Goal: Task Accomplishment & Management: Complete application form

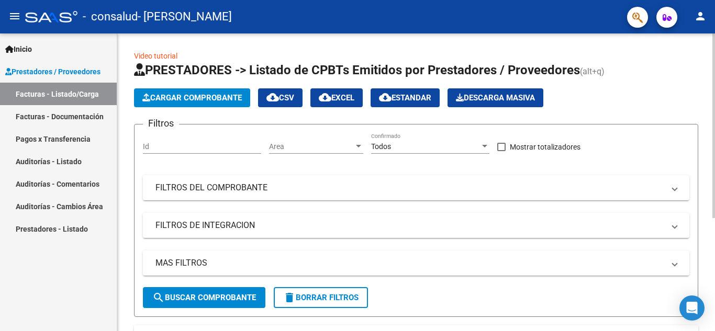
click at [207, 96] on span "Cargar Comprobante" at bounding box center [191, 97] width 99 height 9
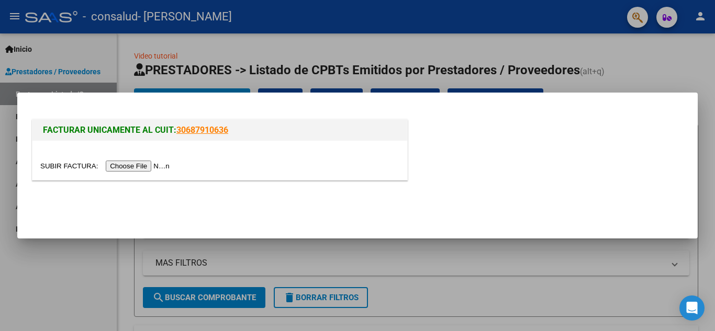
click at [135, 169] on input "file" at bounding box center [106, 166] width 132 height 11
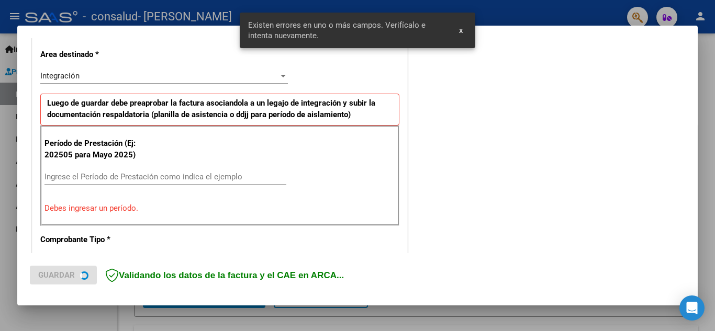
scroll to position [237, 0]
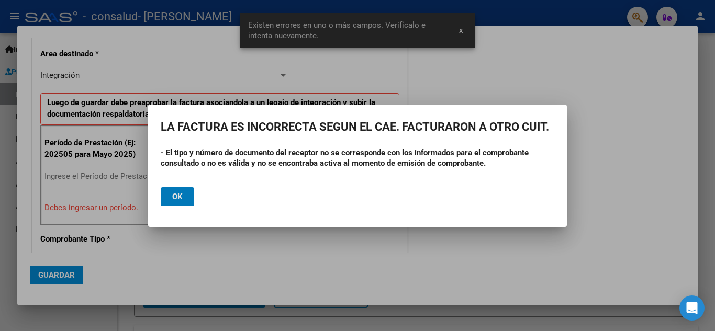
click at [425, 131] on h2 "LA FACTURA ES INCORRECTA SEGUN EL CAE. FACTURARON A OTRO CUIT." at bounding box center [357, 127] width 393 height 20
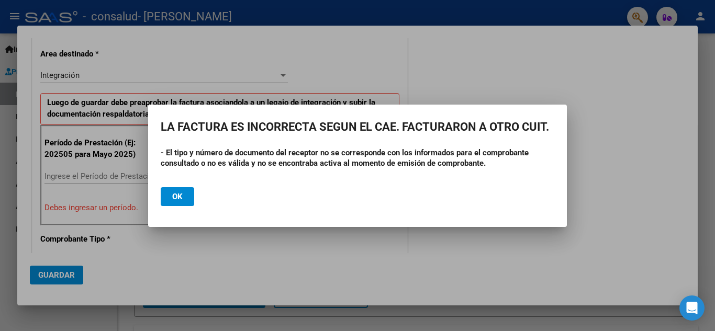
click at [406, 138] on app-popup "LA FACTURA ES INCORRECTA SEGUN EL CAE. FACTURARON A OTRO CUIT. - El tipo y núme…" at bounding box center [357, 165] width 393 height 97
drag, startPoint x: 272, startPoint y: 153, endPoint x: 370, endPoint y: 161, distance: 98.6
click at [370, 161] on strong "- El tipo y número de documento del receptor no se corresponde con los informad…" at bounding box center [345, 158] width 368 height 20
click at [374, 161] on strong "- El tipo y número de documento del receptor no se corresponde con los informad…" at bounding box center [345, 158] width 368 height 20
click at [185, 197] on button "Ok" at bounding box center [177, 196] width 33 height 19
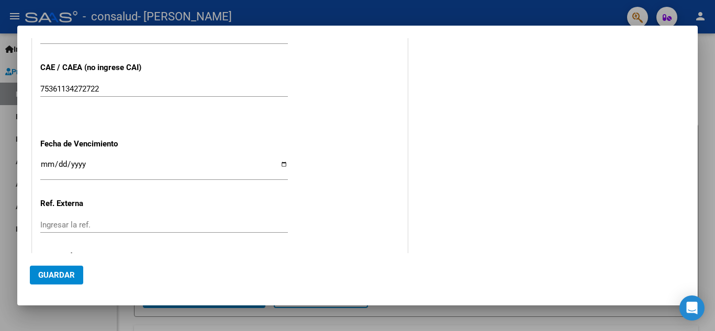
scroll to position [732, 0]
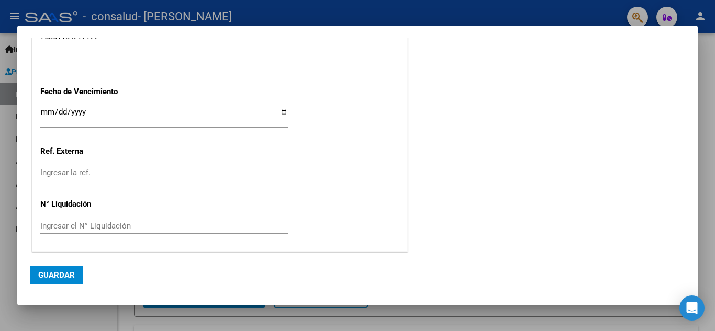
click at [142, 115] on input "Ingresar la fecha" at bounding box center [163, 116] width 247 height 17
click at [67, 111] on input "Ingresar la fecha" at bounding box center [163, 116] width 247 height 17
click at [54, 115] on input "Ingresar la fecha" at bounding box center [163, 116] width 247 height 17
click at [50, 114] on input "Ingresar la fecha" at bounding box center [163, 116] width 247 height 17
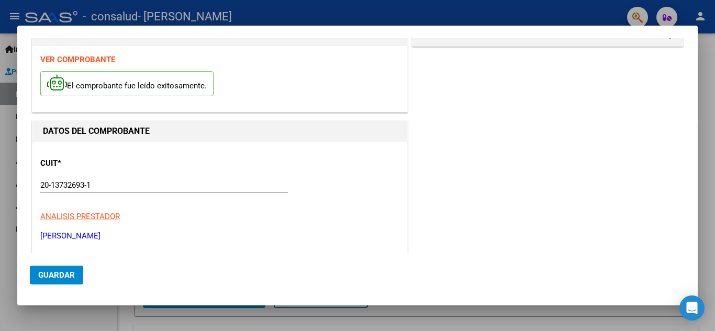
scroll to position [0, 0]
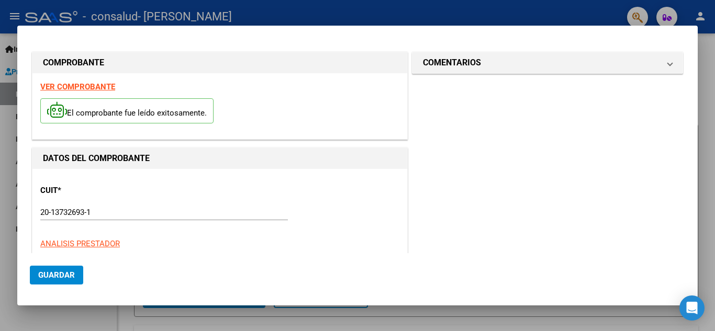
click at [69, 85] on strong "VER COMPROBANTE" at bounding box center [77, 86] width 75 height 9
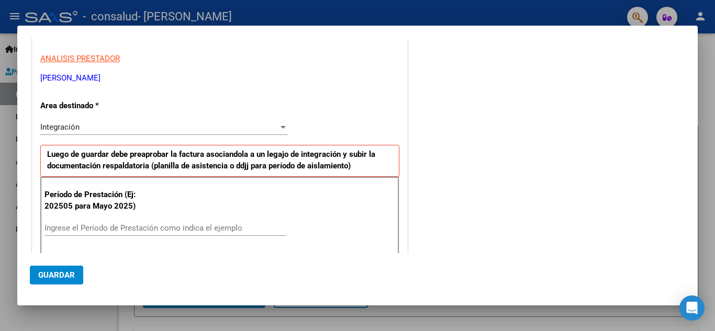
scroll to position [209, 0]
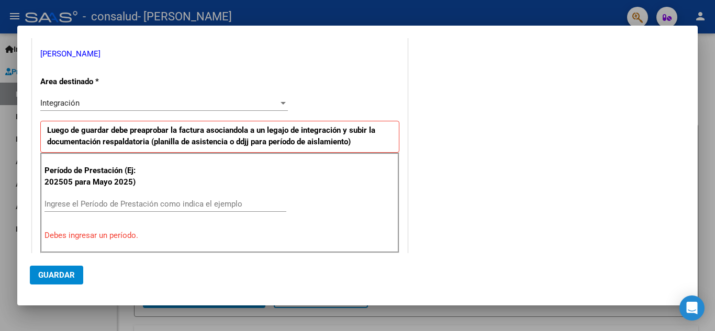
click at [112, 207] on input "Ingrese el Período de Prestación como indica el ejemplo" at bounding box center [165, 203] width 242 height 9
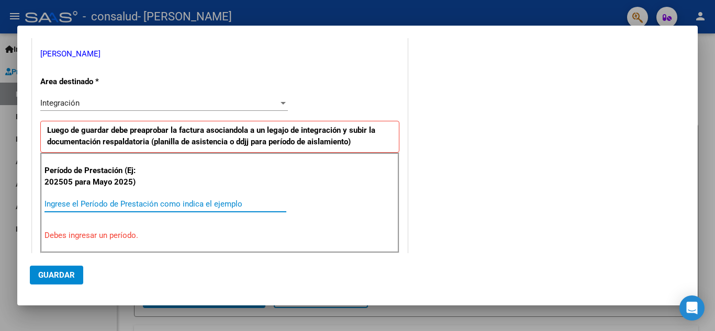
click at [120, 205] on input "Ingrese el Período de Prestación como indica el ejemplo" at bounding box center [165, 203] width 242 height 9
click at [206, 206] on input "Ingrese el Período de Prestación como indica el ejemplo" at bounding box center [165, 203] width 242 height 9
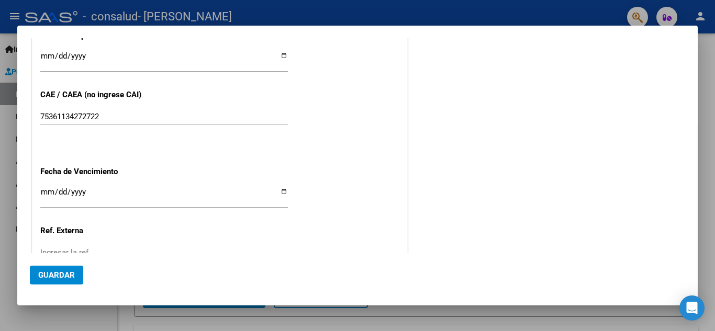
scroll to position [628, 0]
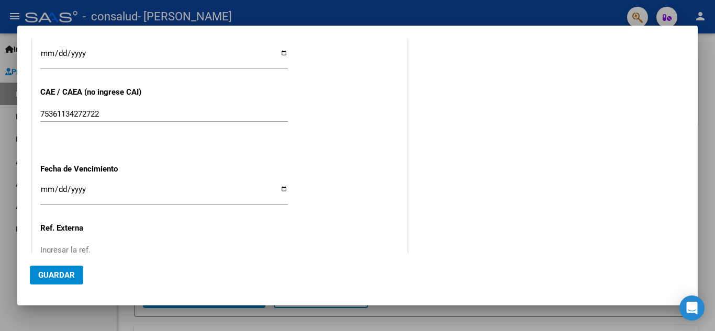
type input "202508"
click at [48, 186] on input "Ingresar la fecha" at bounding box center [163, 193] width 247 height 17
click at [50, 185] on input "Ingresar la fecha" at bounding box center [163, 193] width 247 height 17
click at [50, 190] on input "Ingresar la fecha" at bounding box center [163, 193] width 247 height 17
click at [48, 188] on input "Ingresar la fecha" at bounding box center [163, 193] width 247 height 17
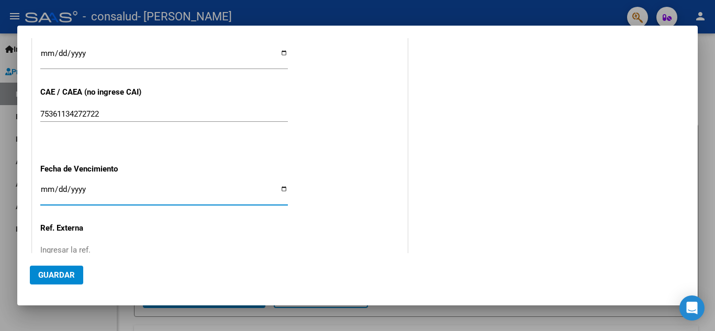
click at [48, 191] on input "Ingresar la fecha" at bounding box center [163, 193] width 247 height 17
click at [56, 186] on input "Ingresar la fecha" at bounding box center [163, 193] width 247 height 17
click at [266, 187] on input "Ingresar la fecha" at bounding box center [163, 193] width 247 height 17
click at [43, 186] on input "Ingresar la fecha" at bounding box center [163, 193] width 247 height 17
click at [281, 185] on input "Ingresar la fecha" at bounding box center [163, 193] width 247 height 17
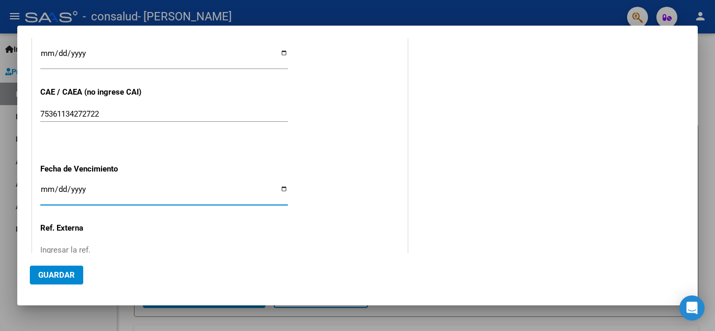
type input "[DATE]"
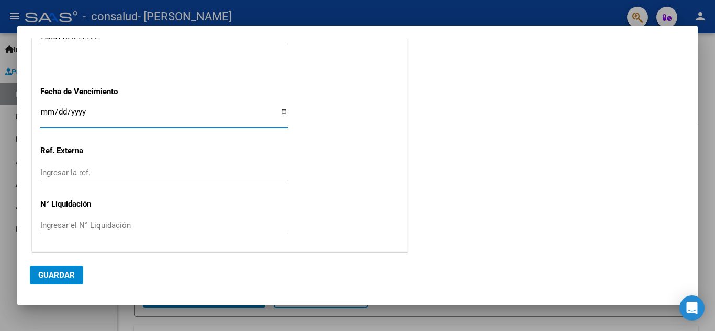
scroll to position [706, 0]
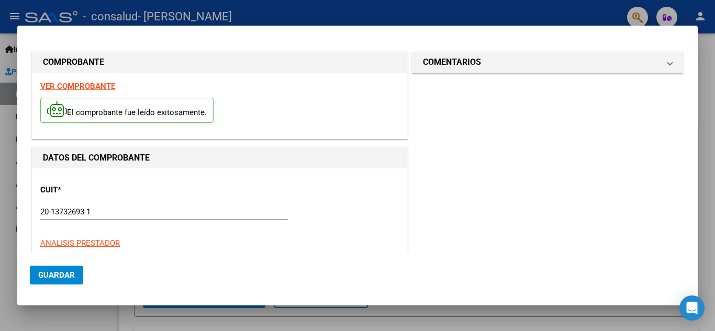
scroll to position [0, 0]
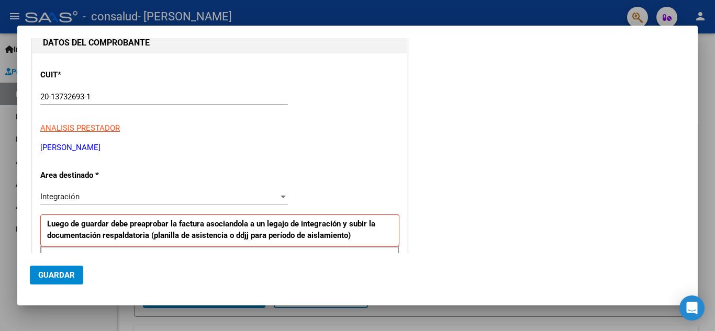
scroll to position [52, 0]
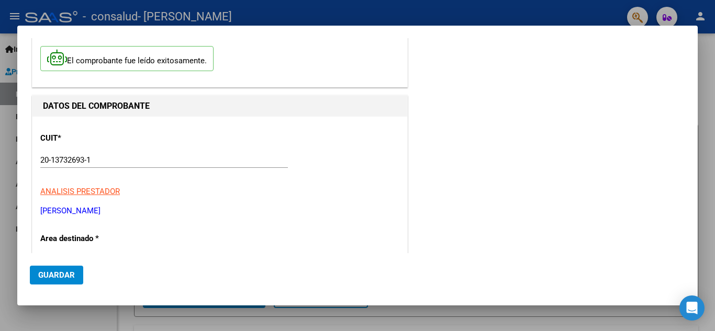
click at [68, 274] on span "Guardar" at bounding box center [56, 274] width 37 height 9
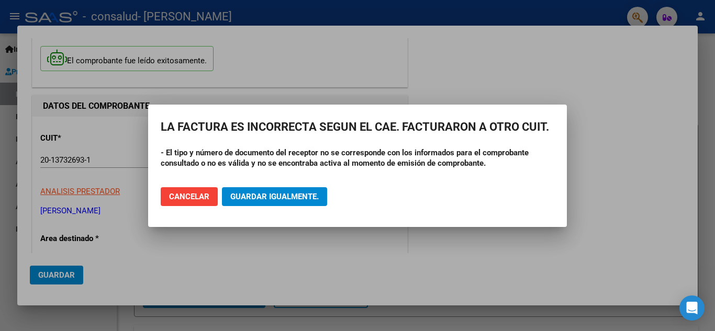
click at [414, 127] on h2 "LA FACTURA ES INCORRECTA SEGUN EL CAE. FACTURARON A OTRO CUIT." at bounding box center [357, 127] width 393 height 20
drag, startPoint x: 439, startPoint y: 125, endPoint x: 457, endPoint y: 125, distance: 18.3
click at [453, 125] on h2 "LA FACTURA ES INCORRECTA SEGUN EL CAE. FACTURARON A OTRO CUIT." at bounding box center [357, 127] width 393 height 20
click at [457, 125] on h2 "LA FACTURA ES INCORRECTA SEGUN EL CAE. FACTURARON A OTRO CUIT." at bounding box center [357, 127] width 393 height 20
click at [467, 120] on h2 "LA FACTURA ES INCORRECTA SEGUN EL CAE. FACTURARON A OTRO CUIT." at bounding box center [357, 127] width 393 height 20
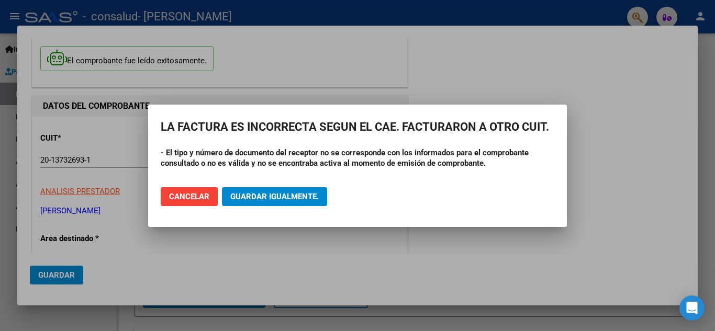
click at [188, 193] on span "Cancelar" at bounding box center [189, 196] width 40 height 9
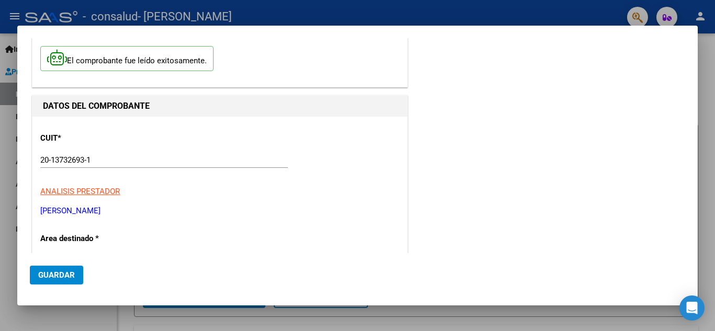
scroll to position [0, 0]
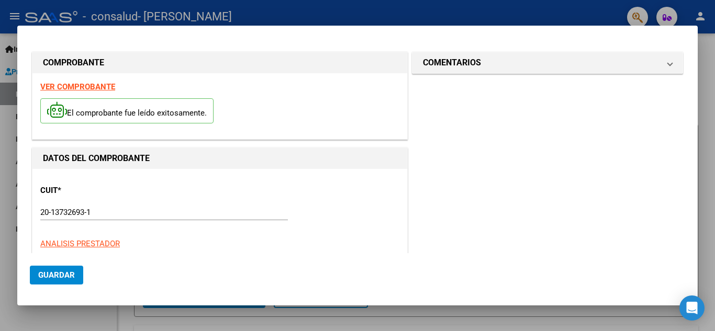
click at [106, 216] on input "20-13732693-1" at bounding box center [163, 212] width 247 height 9
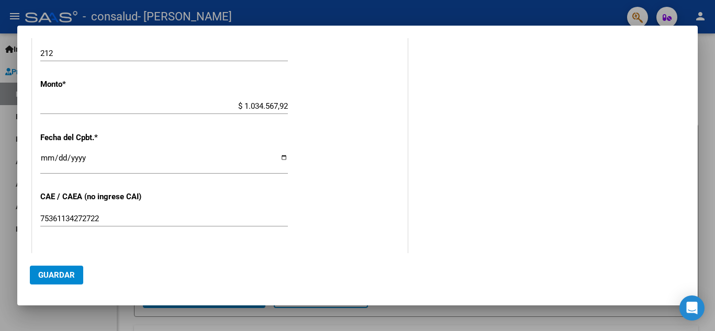
scroll to position [575, 0]
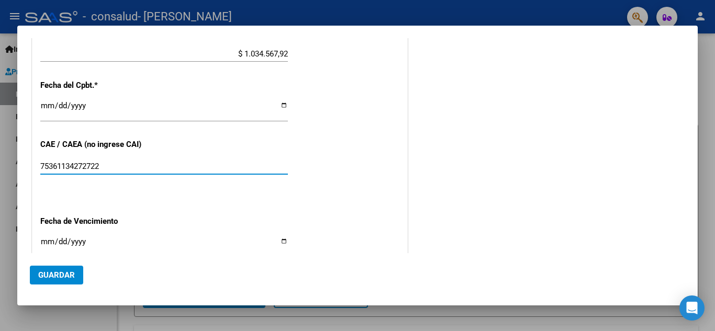
drag, startPoint x: 111, startPoint y: 167, endPoint x: 65, endPoint y: 167, distance: 45.5
click at [74, 167] on input "75361134272722" at bounding box center [163, 166] width 247 height 9
click at [127, 168] on input "75361134272722" at bounding box center [163, 166] width 247 height 9
drag, startPoint x: 114, startPoint y: 161, endPoint x: 26, endPoint y: 171, distance: 88.9
click at [26, 171] on mat-dialog-content "COMPROBANTE VER COMPROBANTE El comprobante fue leído exitosamente. DATOS DEL CO…" at bounding box center [357, 145] width 680 height 215
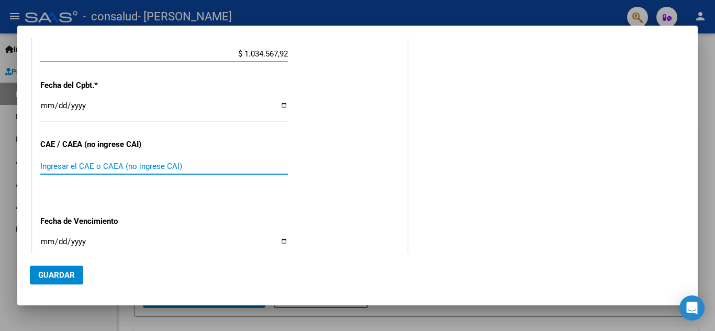
paste input "number"
click at [205, 174] on div "Ingresar el CAE o CAEA (no ingrese CAI)" at bounding box center [163, 167] width 247 height 16
click at [191, 167] on input "Ingresar el CAE o CAEA (no ingrese CAI)" at bounding box center [163, 166] width 247 height 9
click at [131, 169] on input "Ingresar el CAE o CAEA (no ingrese CAI)" at bounding box center [163, 166] width 247 height 9
type input "75361134272722"
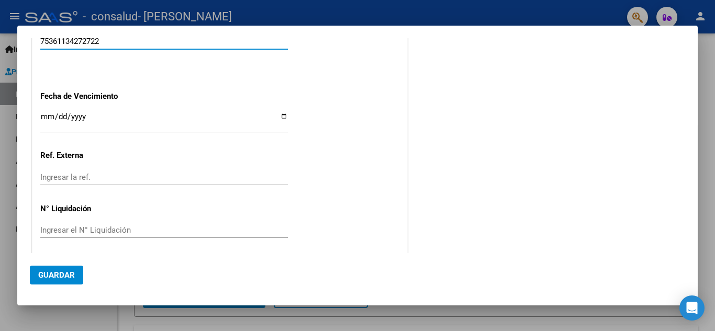
scroll to position [706, 0]
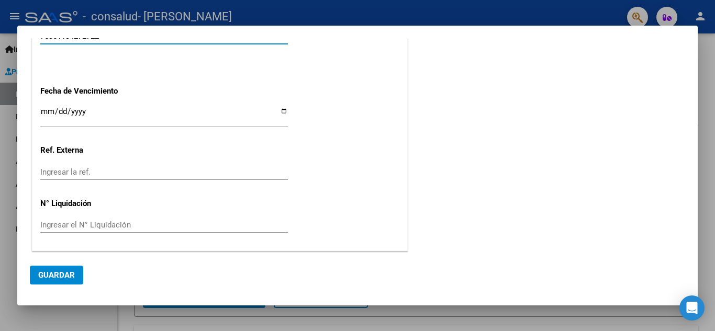
click at [58, 280] on span "Guardar" at bounding box center [56, 274] width 37 height 9
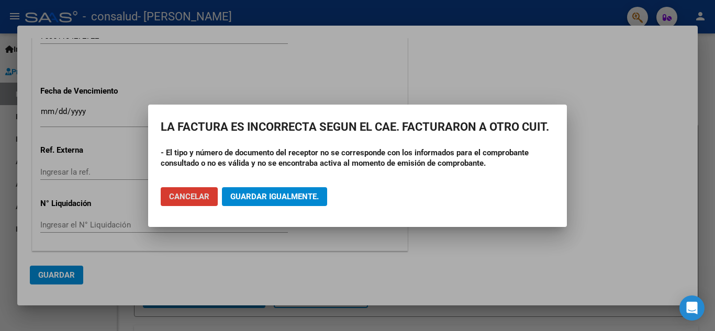
click at [212, 255] on div at bounding box center [357, 165] width 715 height 331
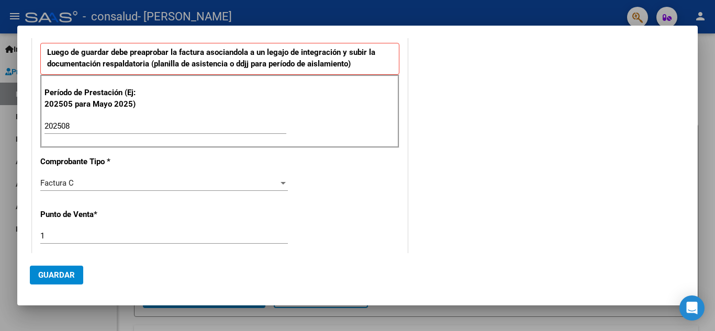
scroll to position [183, 0]
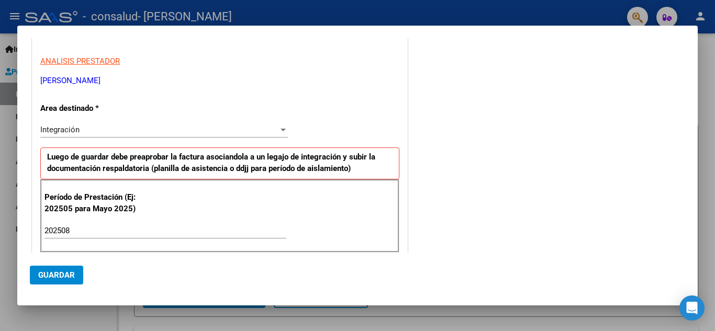
click at [165, 123] on div "Integración Seleccionar Area" at bounding box center [163, 130] width 247 height 16
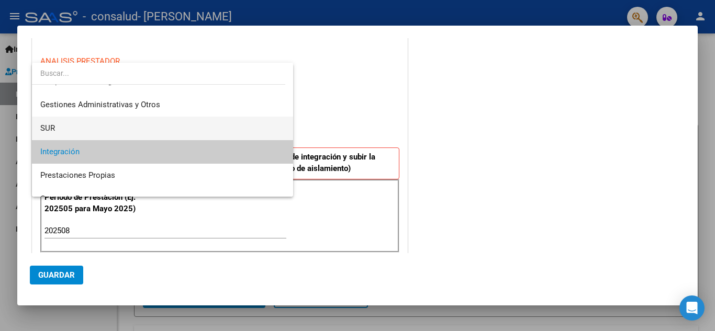
scroll to position [0, 0]
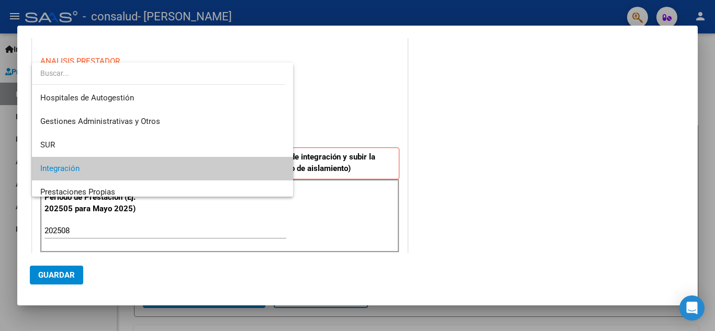
click at [143, 165] on span "Integración" at bounding box center [162, 169] width 244 height 24
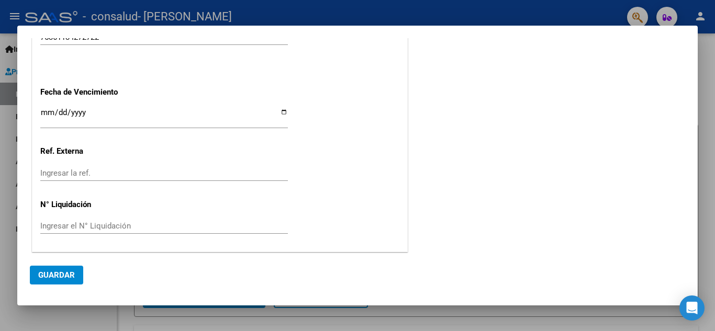
scroll to position [706, 0]
click at [65, 274] on span "Guardar" at bounding box center [56, 274] width 37 height 9
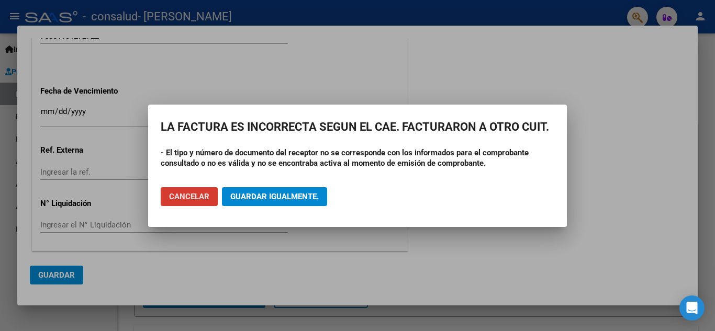
click at [278, 198] on span "Guardar igualmente." at bounding box center [274, 196] width 88 height 9
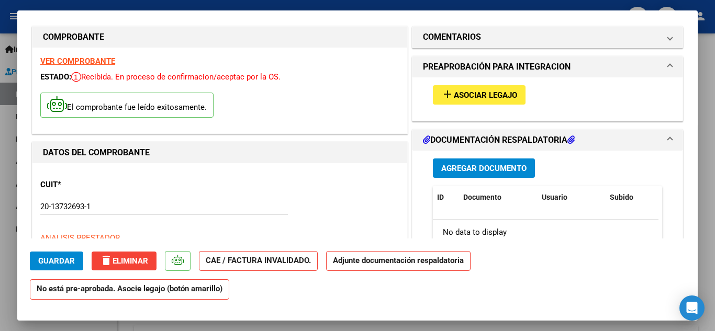
scroll to position [0, 0]
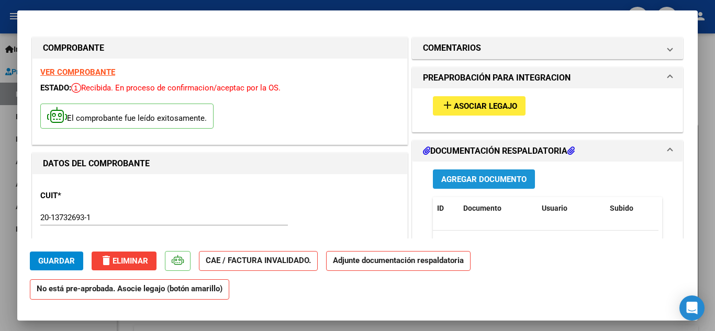
click at [490, 178] on span "Agregar Documento" at bounding box center [483, 179] width 85 height 9
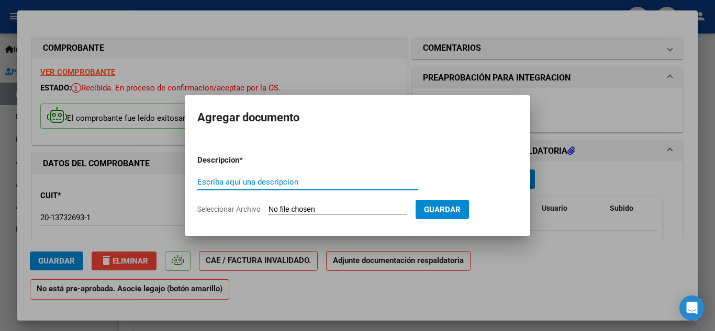
click at [339, 208] on input "Seleccionar Archivo" at bounding box center [337, 210] width 139 height 10
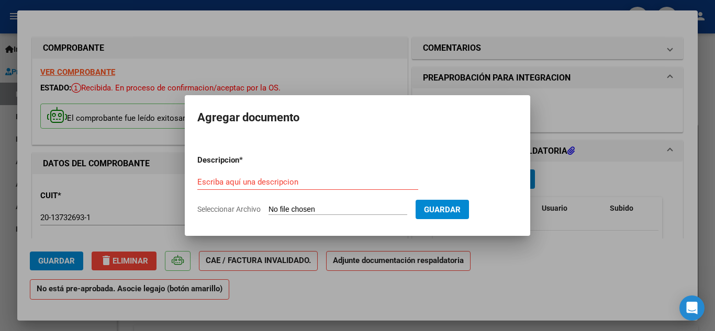
type input "C:\fakepath\[PERSON_NAME] C 1-212 DOCUMENTACION.pdf"
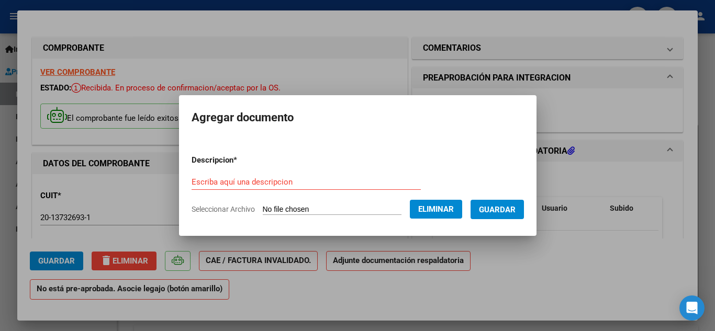
click at [326, 183] on input "Escriba aquí una descripcion" at bounding box center [305, 181] width 229 height 9
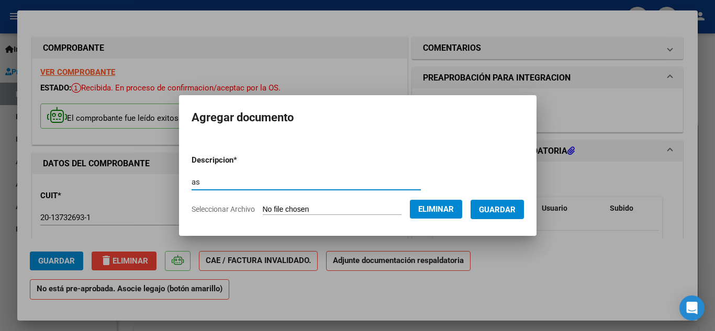
type input "a"
click at [223, 178] on input "Documentacion Respaldatoria" at bounding box center [305, 181] width 229 height 9
type input "Documentación Respaldatoria"
click at [515, 210] on span "Guardar" at bounding box center [497, 209] width 37 height 9
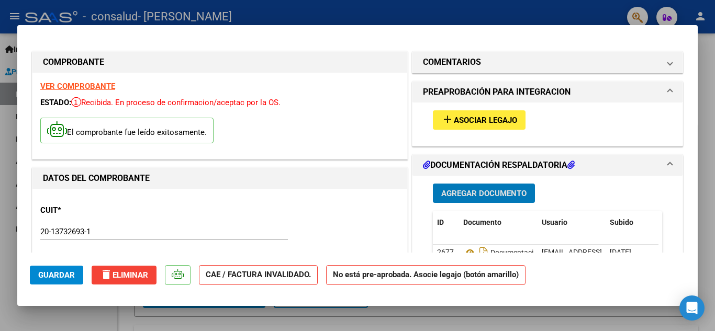
click at [476, 121] on span "Asociar Legajo" at bounding box center [485, 120] width 63 height 9
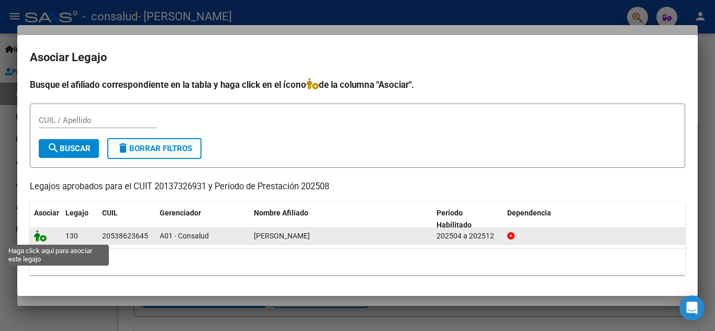
click at [46, 237] on icon at bounding box center [40, 236] width 13 height 12
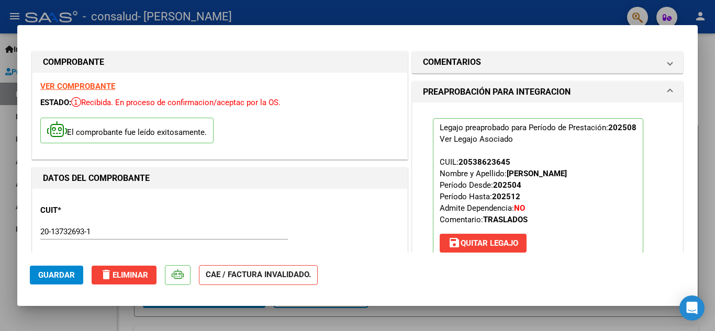
click at [65, 274] on span "Guardar" at bounding box center [56, 274] width 37 height 9
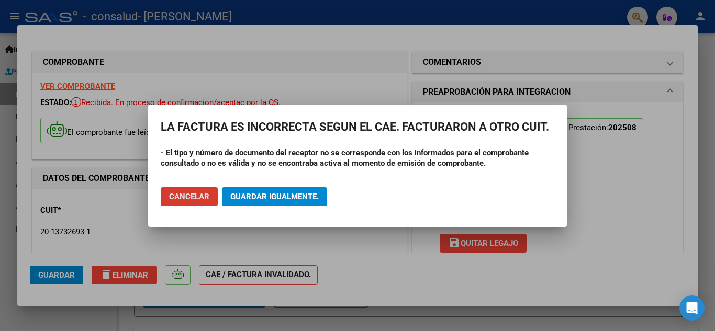
click at [310, 198] on span "Guardar igualmente." at bounding box center [274, 196] width 88 height 9
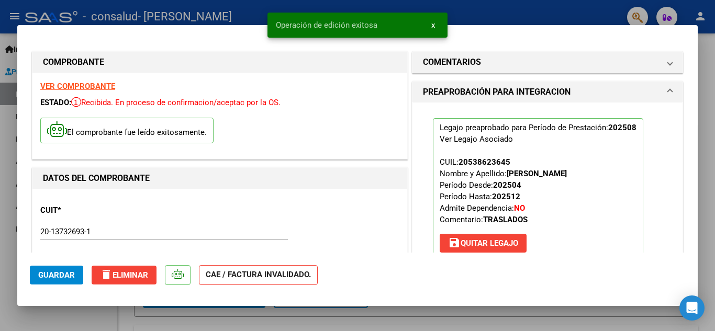
click at [47, 276] on span "Guardar" at bounding box center [56, 274] width 37 height 9
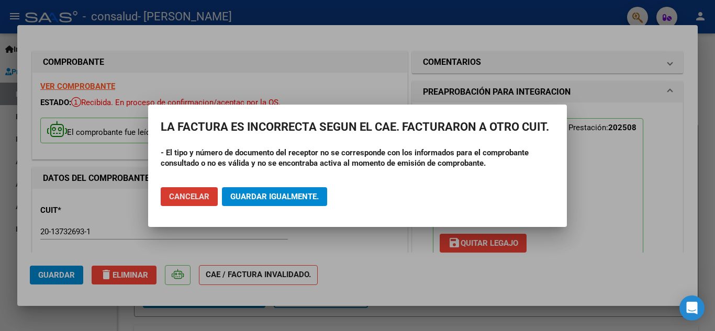
click at [301, 194] on span "Guardar igualmente." at bounding box center [274, 196] width 88 height 9
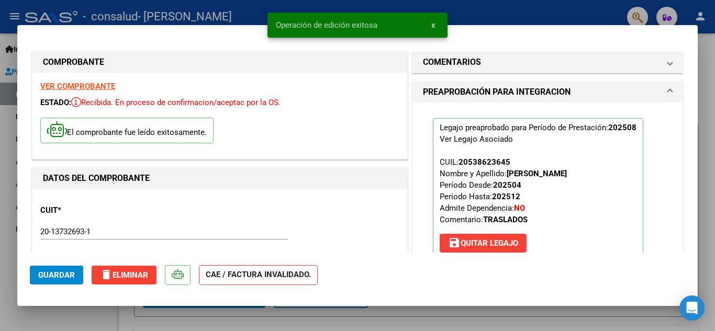
click at [502, 26] on mat-dialog-container "COMPROBANTE VER COMPROBANTE ESTADO: Recibida. En proceso de confirmacion/acepta…" at bounding box center [357, 165] width 680 height 281
click at [433, 24] on span "x" at bounding box center [433, 24] width 4 height 9
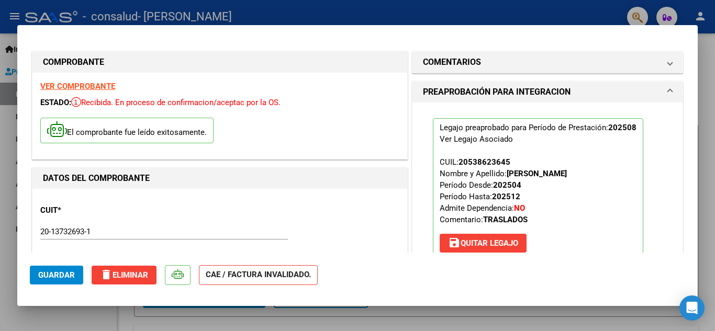
click at [51, 37] on mat-dialog-container "COMPROBANTE VER COMPROBANTE ESTADO: Recibida. En proceso de confirmacion/acepta…" at bounding box center [357, 165] width 680 height 281
click at [714, 65] on div at bounding box center [357, 165] width 715 height 331
